Goal: Check status: Verify the current state of an ongoing process or item

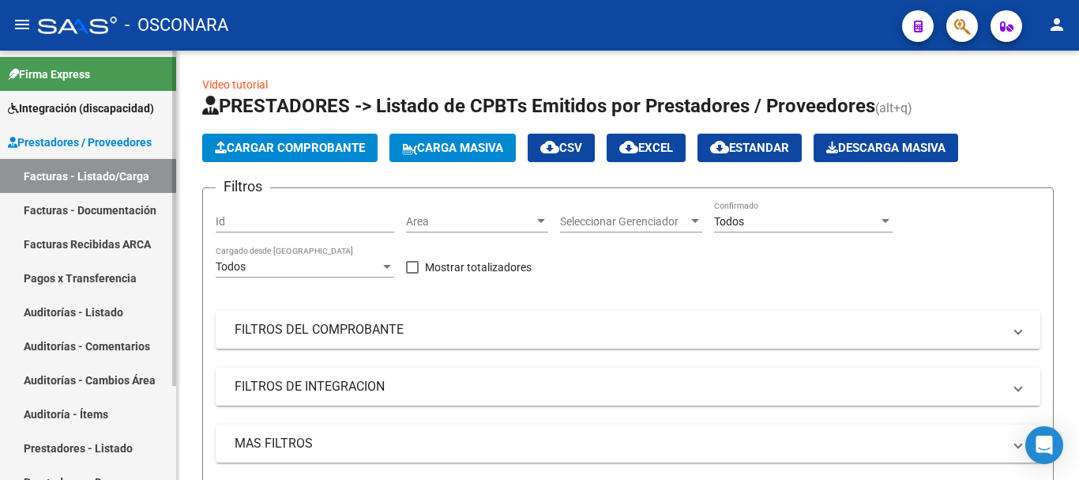
click at [96, 308] on link "Auditorías - Listado" at bounding box center [88, 312] width 176 height 34
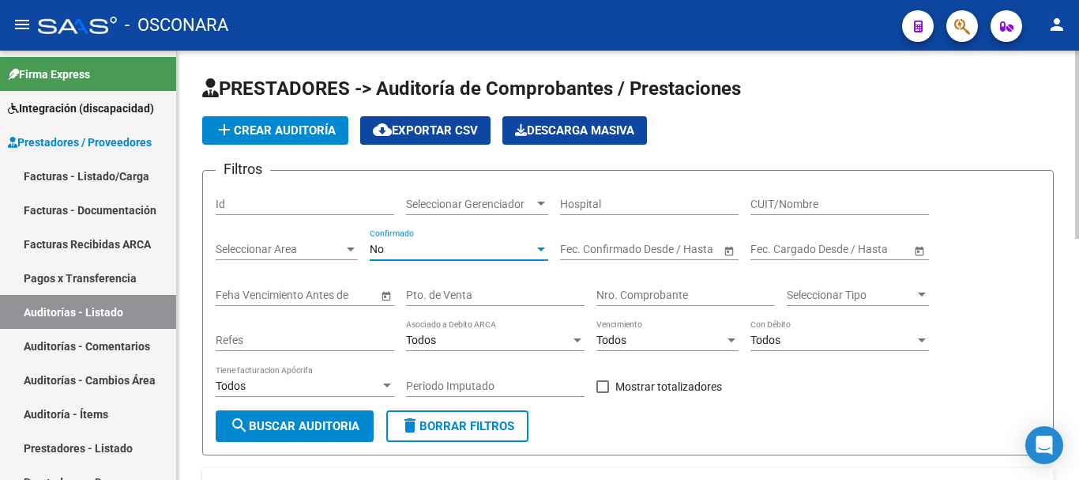
click at [466, 249] on div "No" at bounding box center [452, 249] width 164 height 13
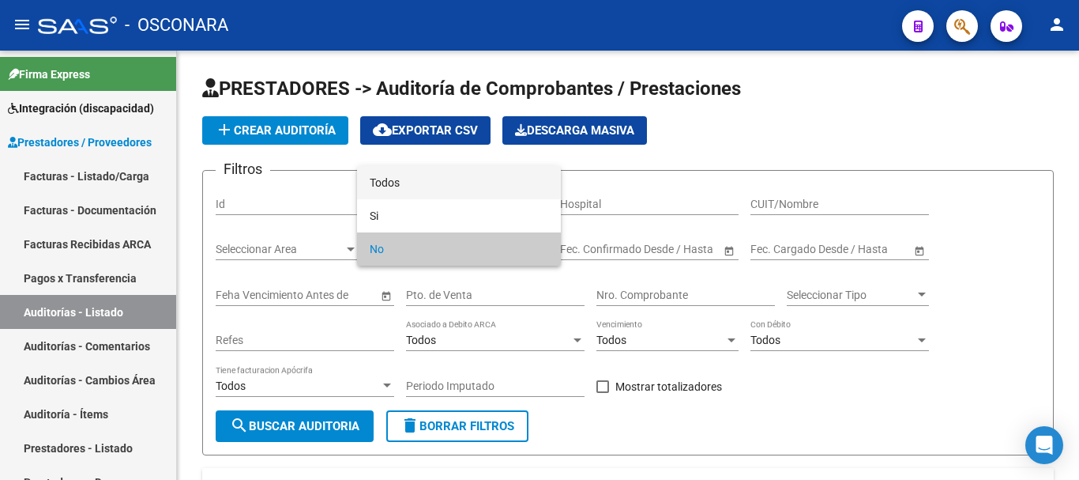
click at [386, 184] on span "Todos" at bounding box center [459, 182] width 179 height 33
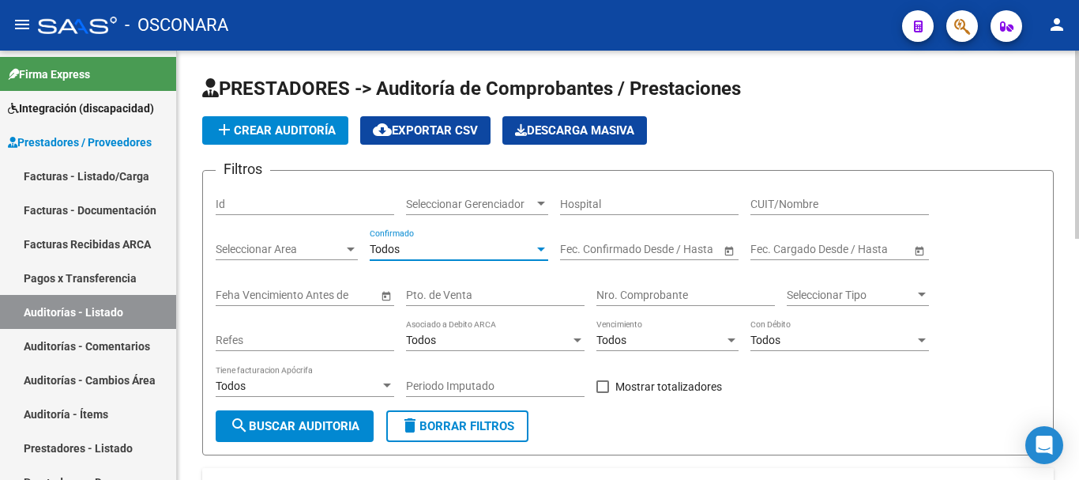
click at [296, 418] on button "search Buscar Auditoria" at bounding box center [295, 426] width 158 height 32
click at [672, 300] on input "Nro. Comprobante" at bounding box center [685, 294] width 179 height 13
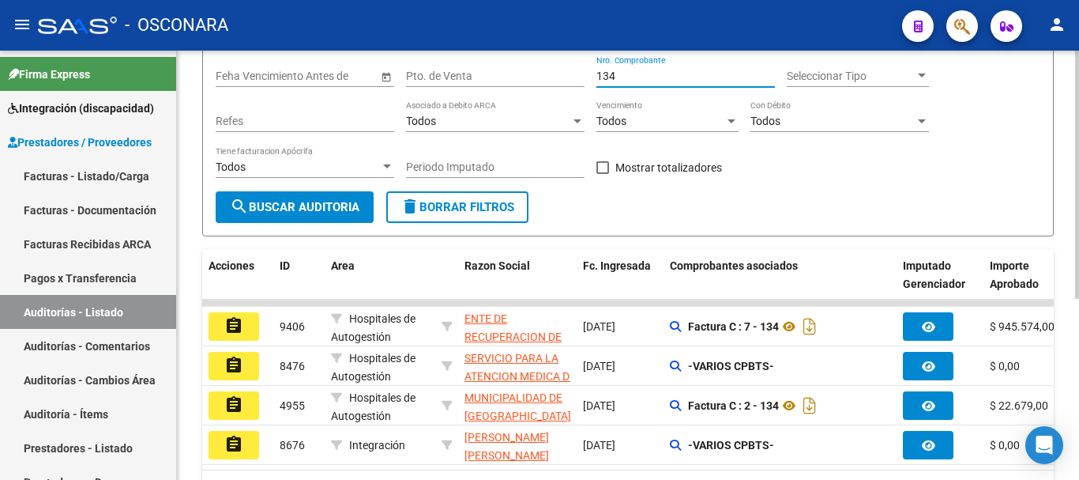
scroll to position [237, 0]
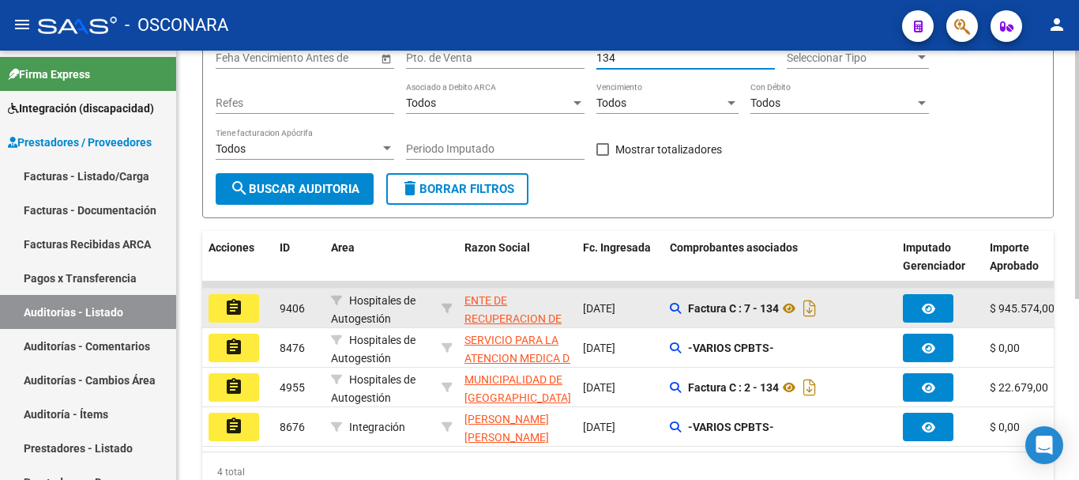
type input "134"
click at [231, 304] on mat-icon "assignment" at bounding box center [233, 307] width 19 height 19
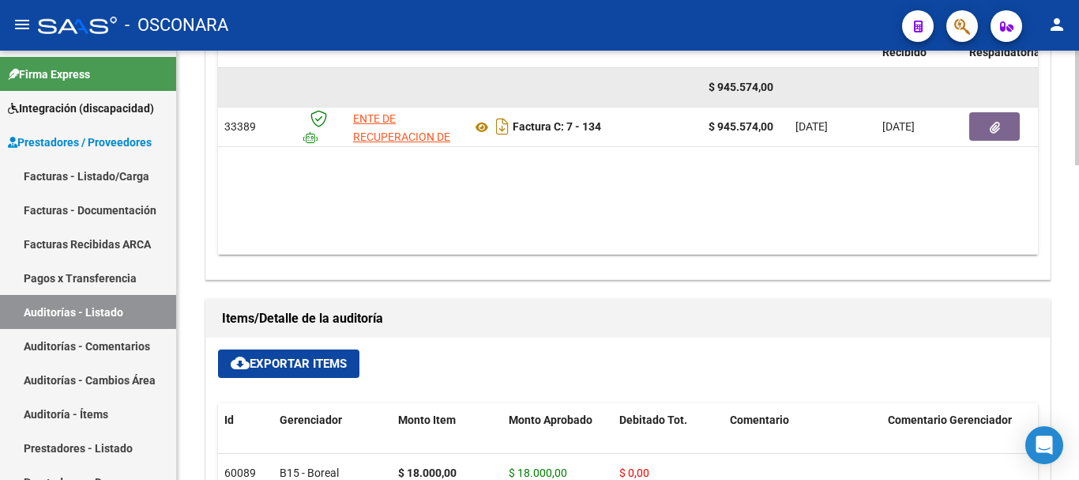
scroll to position [790, 0]
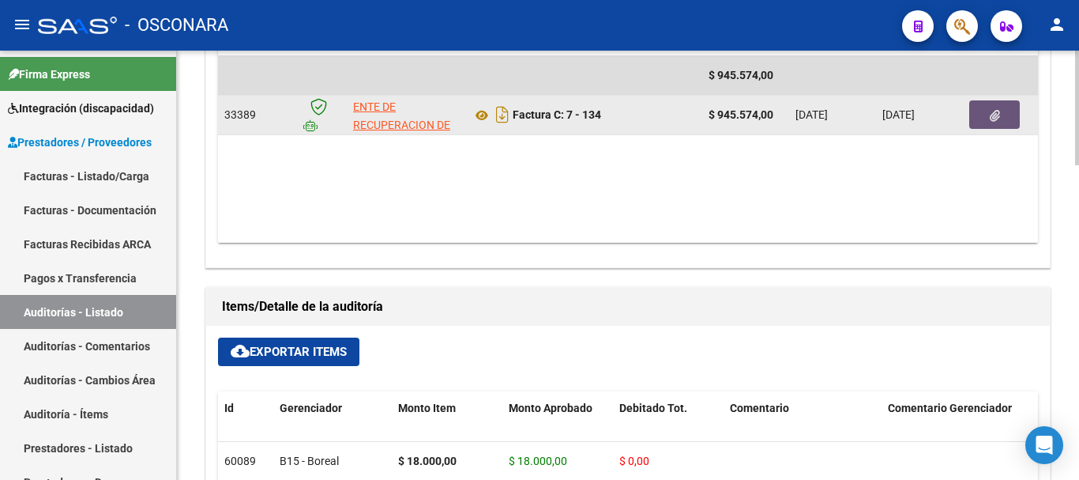
click at [981, 112] on button "button" at bounding box center [994, 114] width 51 height 28
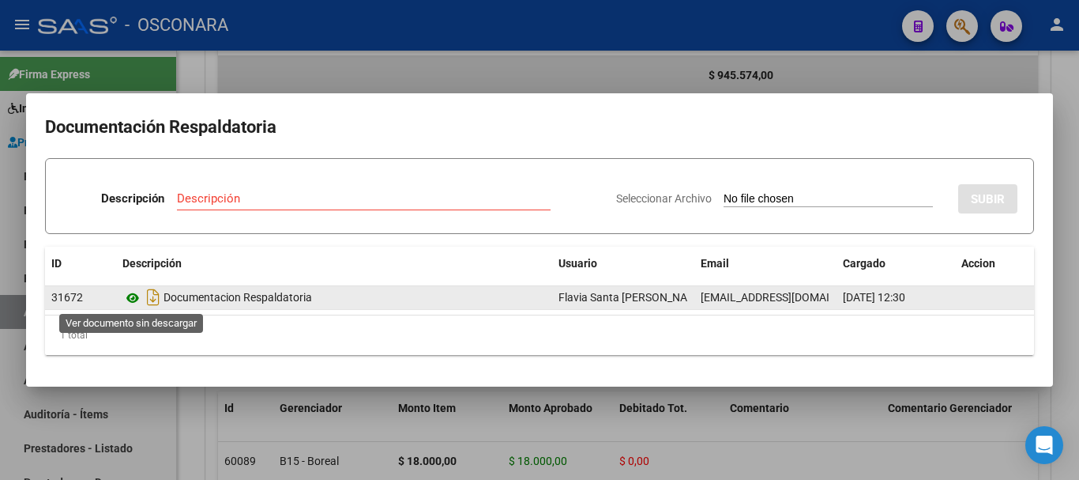
click at [130, 295] on icon at bounding box center [132, 297] width 21 height 19
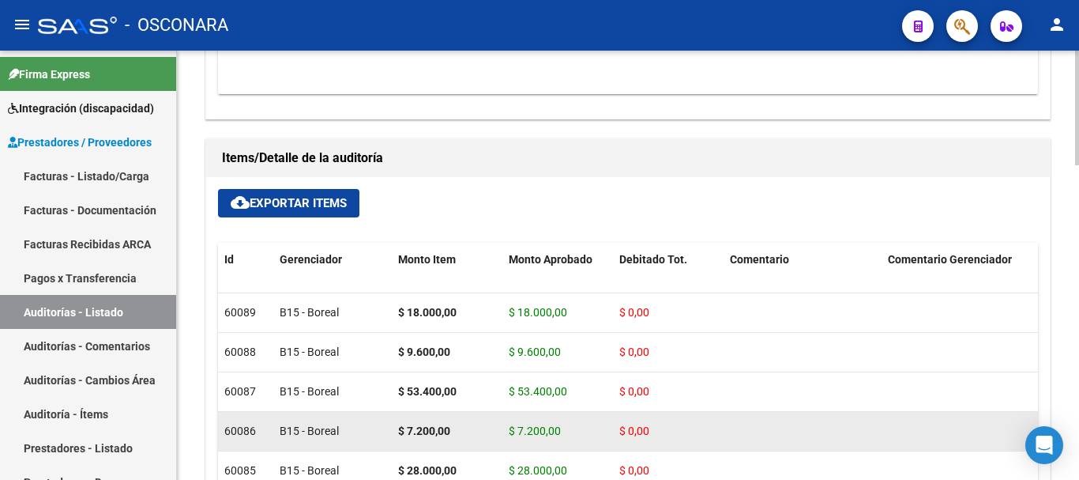
scroll to position [938, 0]
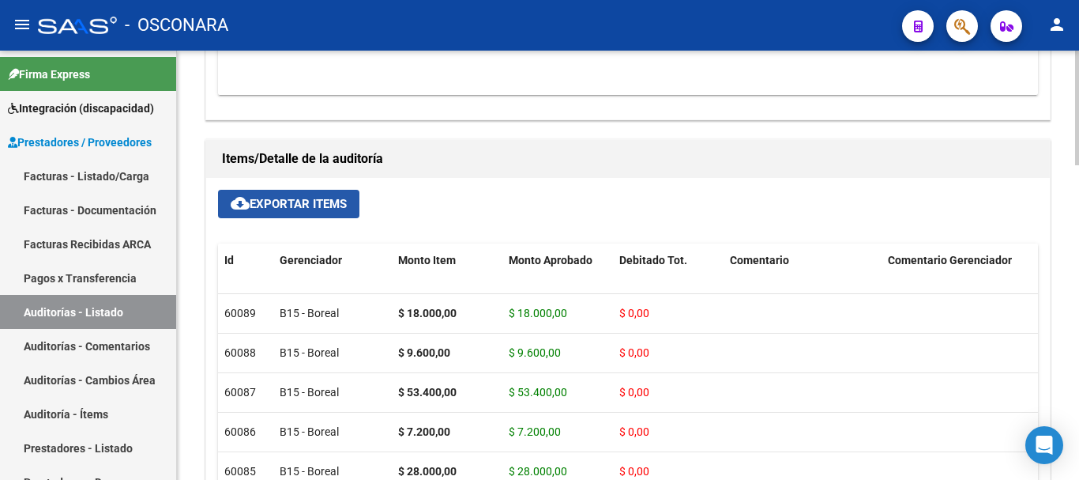
click at [324, 200] on span "cloud_download Exportar Items" at bounding box center [289, 204] width 116 height 14
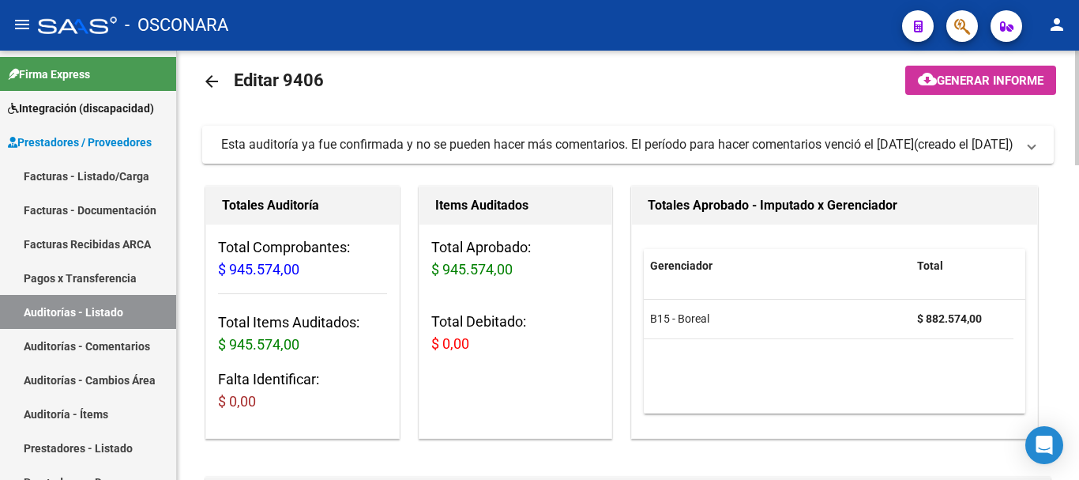
scroll to position [0, 0]
